Goal: Check status

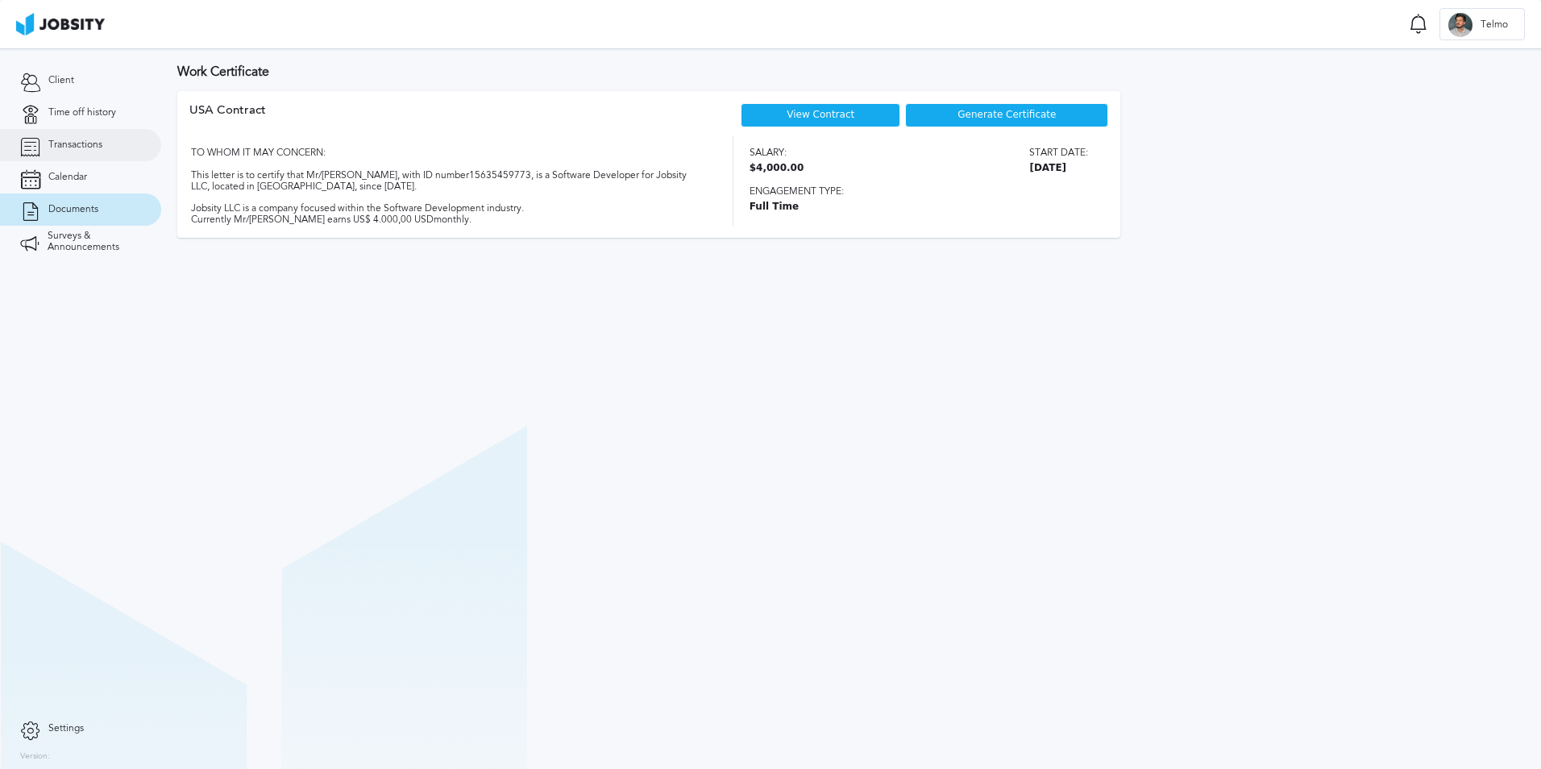
click at [100, 129] on link "Transactions" at bounding box center [80, 145] width 161 height 32
